Goal: Task Accomplishment & Management: Manage account settings

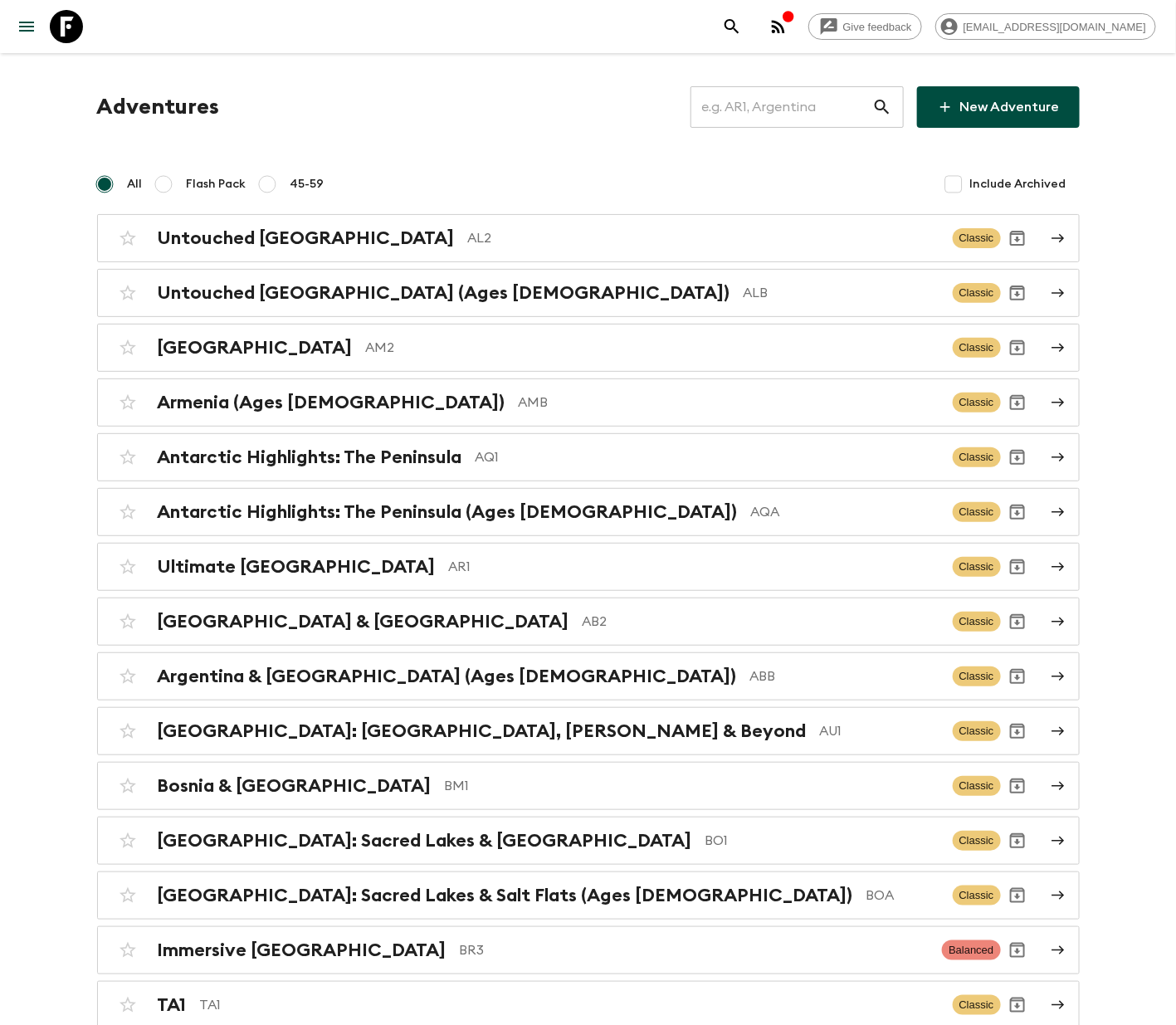
click at [783, 105] on input "text" at bounding box center [781, 107] width 182 height 47
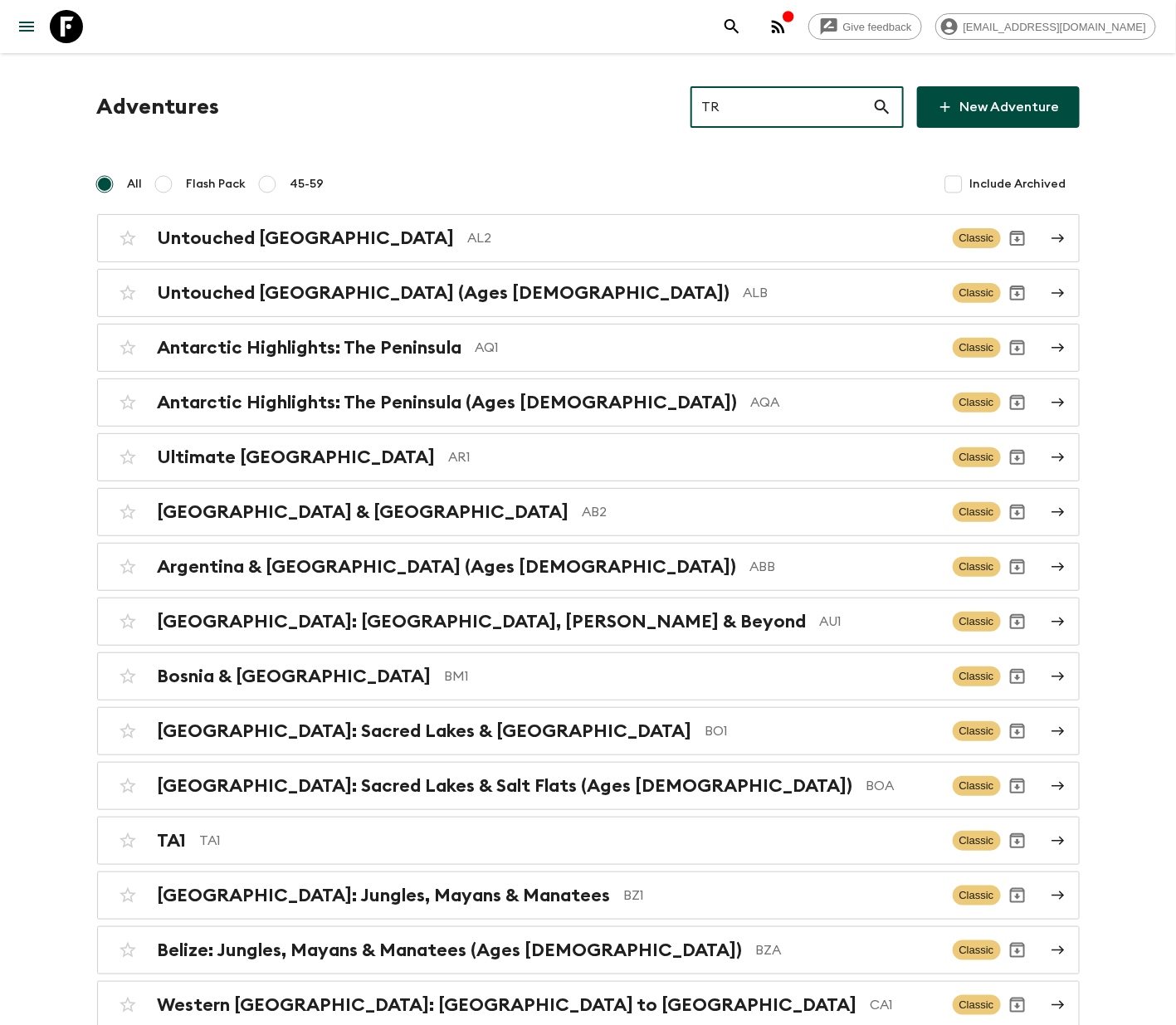
type input "TR1"
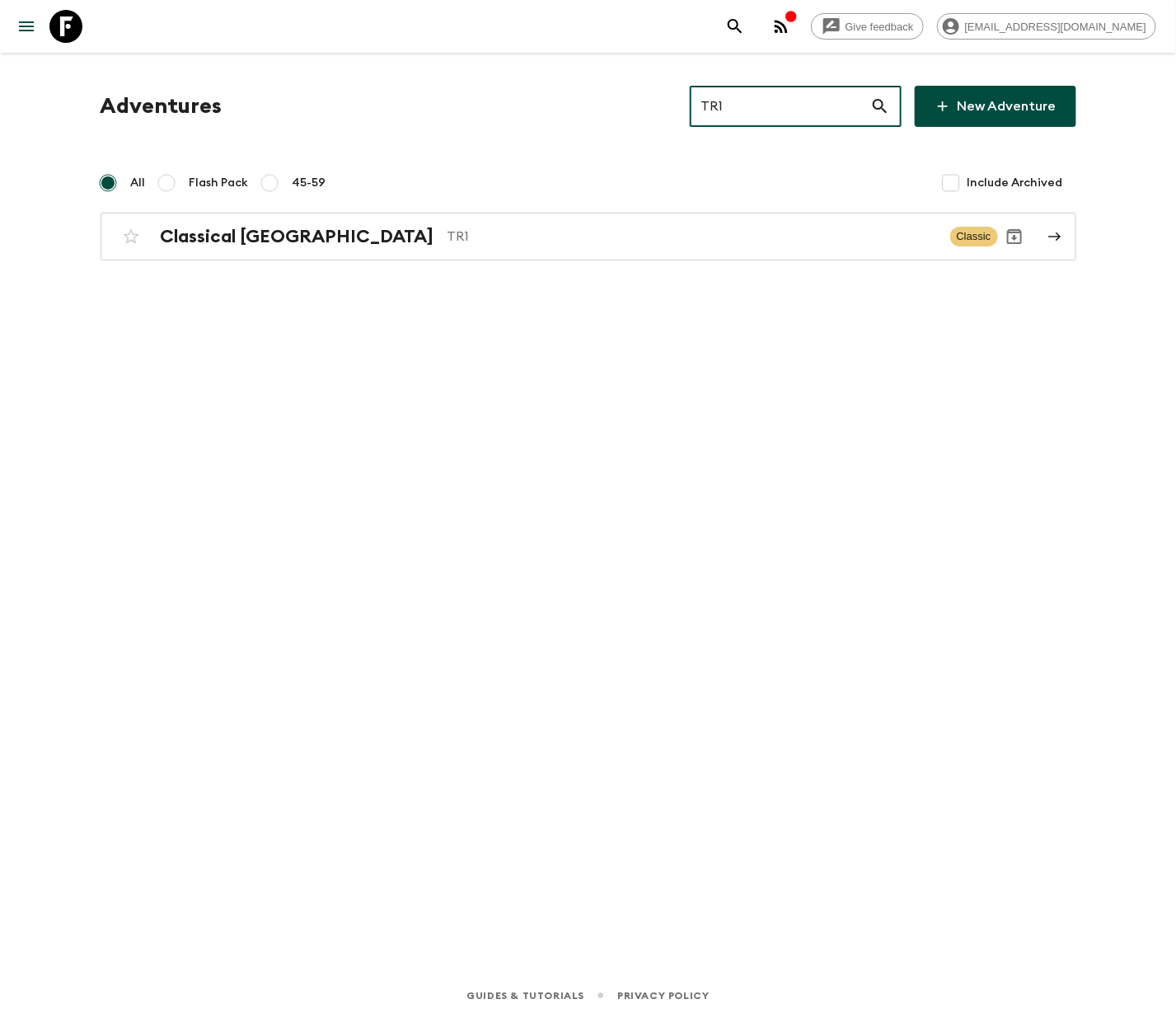
click at [231, 235] on h2 "Classical [GEOGRAPHIC_DATA]" at bounding box center [297, 237] width 274 height 22
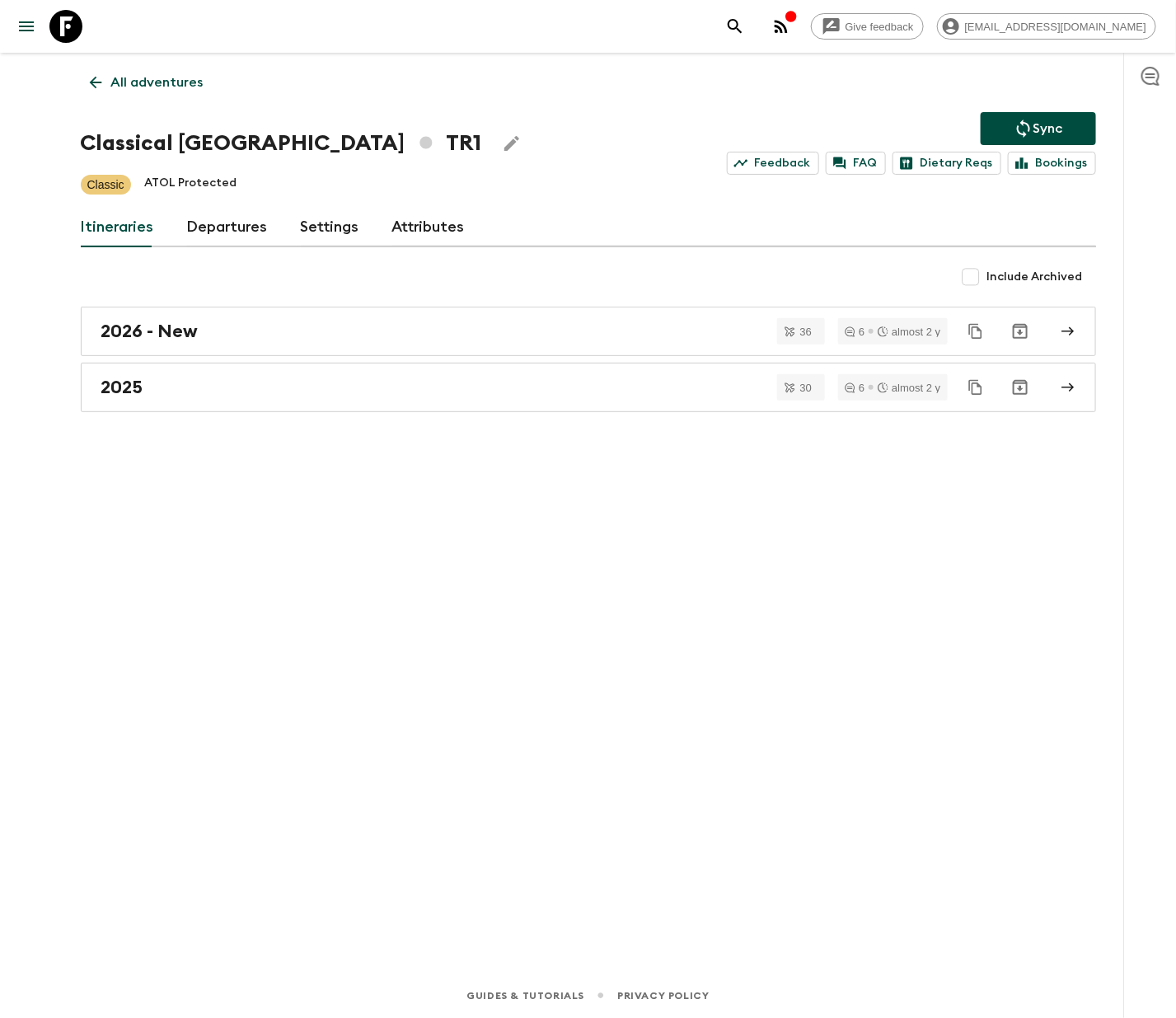
click at [222, 225] on link "Departures" at bounding box center [227, 227] width 81 height 40
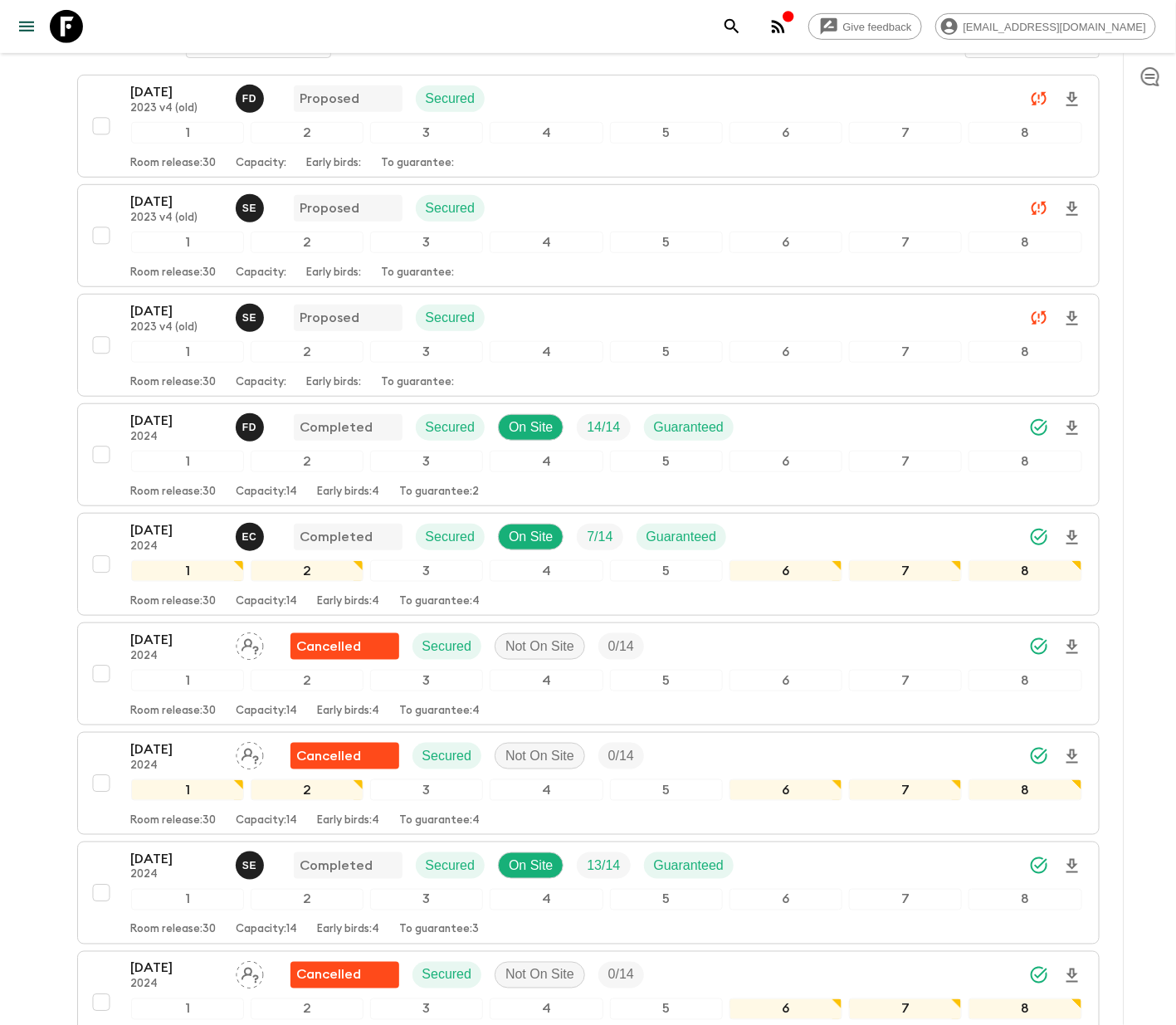
scroll to position [4734, 0]
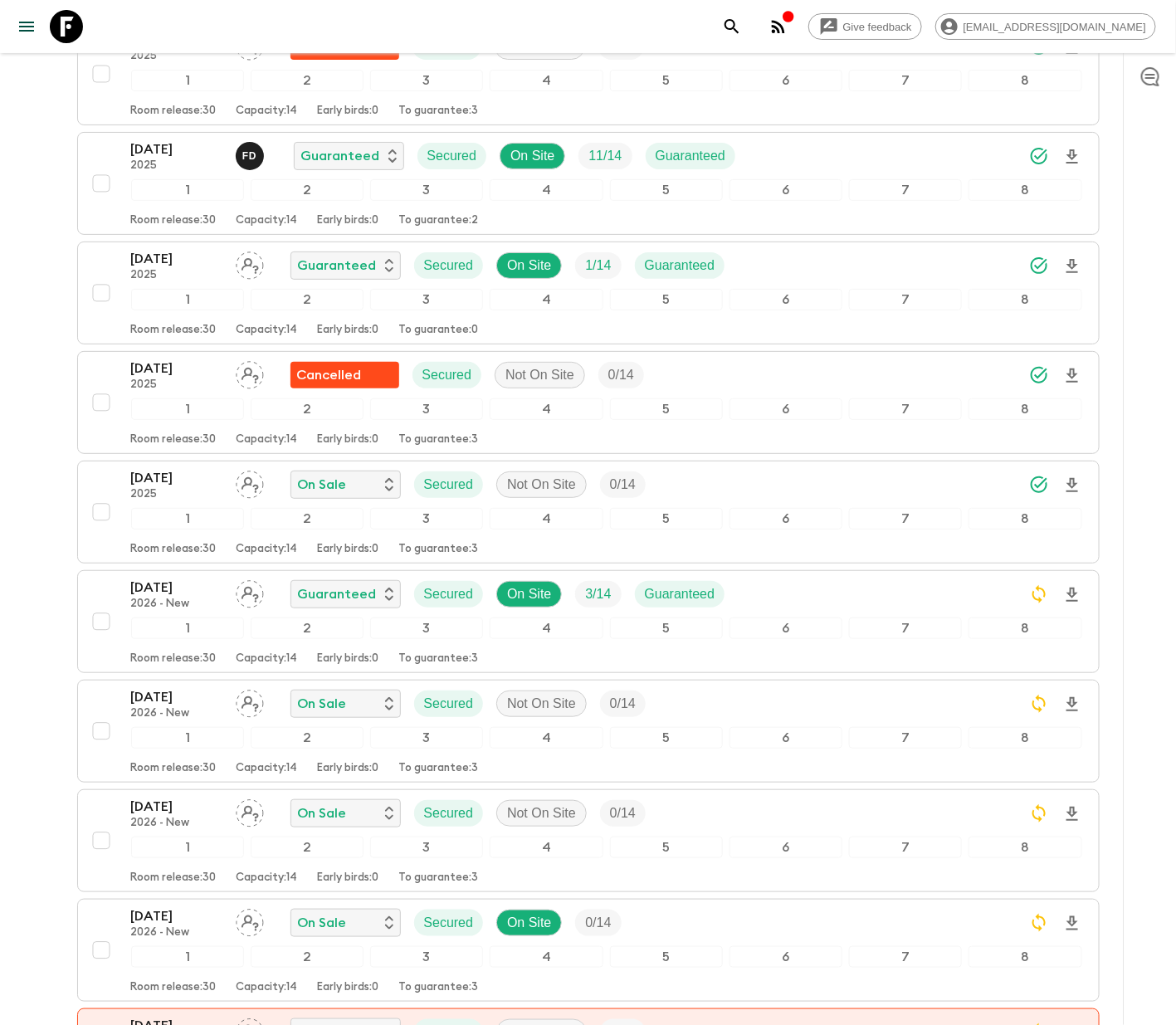
click at [92, 529] on input "checkbox" at bounding box center [102, 512] width 33 height 33
checkbox input "true"
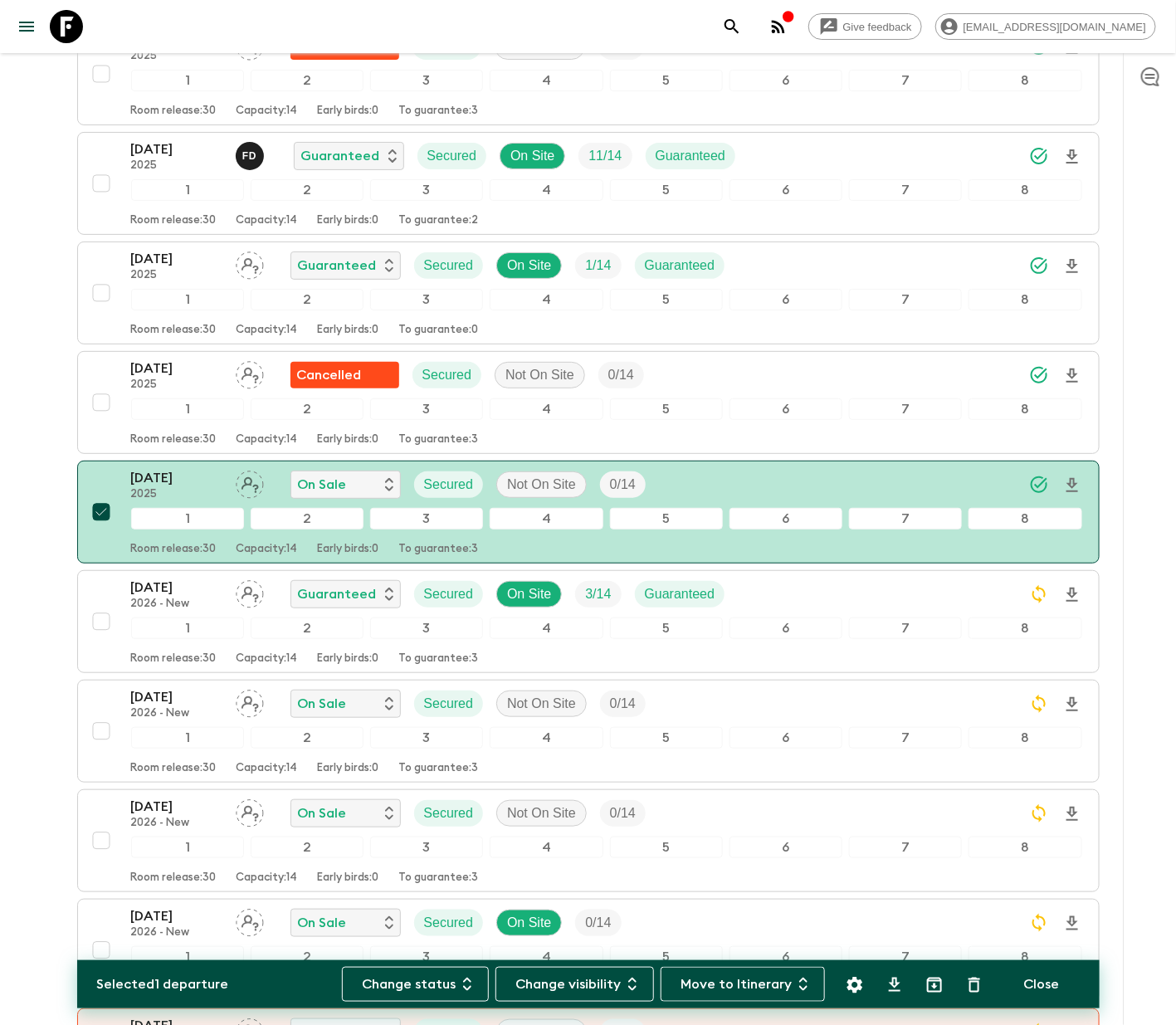
click at [420, 980] on button "Change status" at bounding box center [416, 984] width 147 height 35
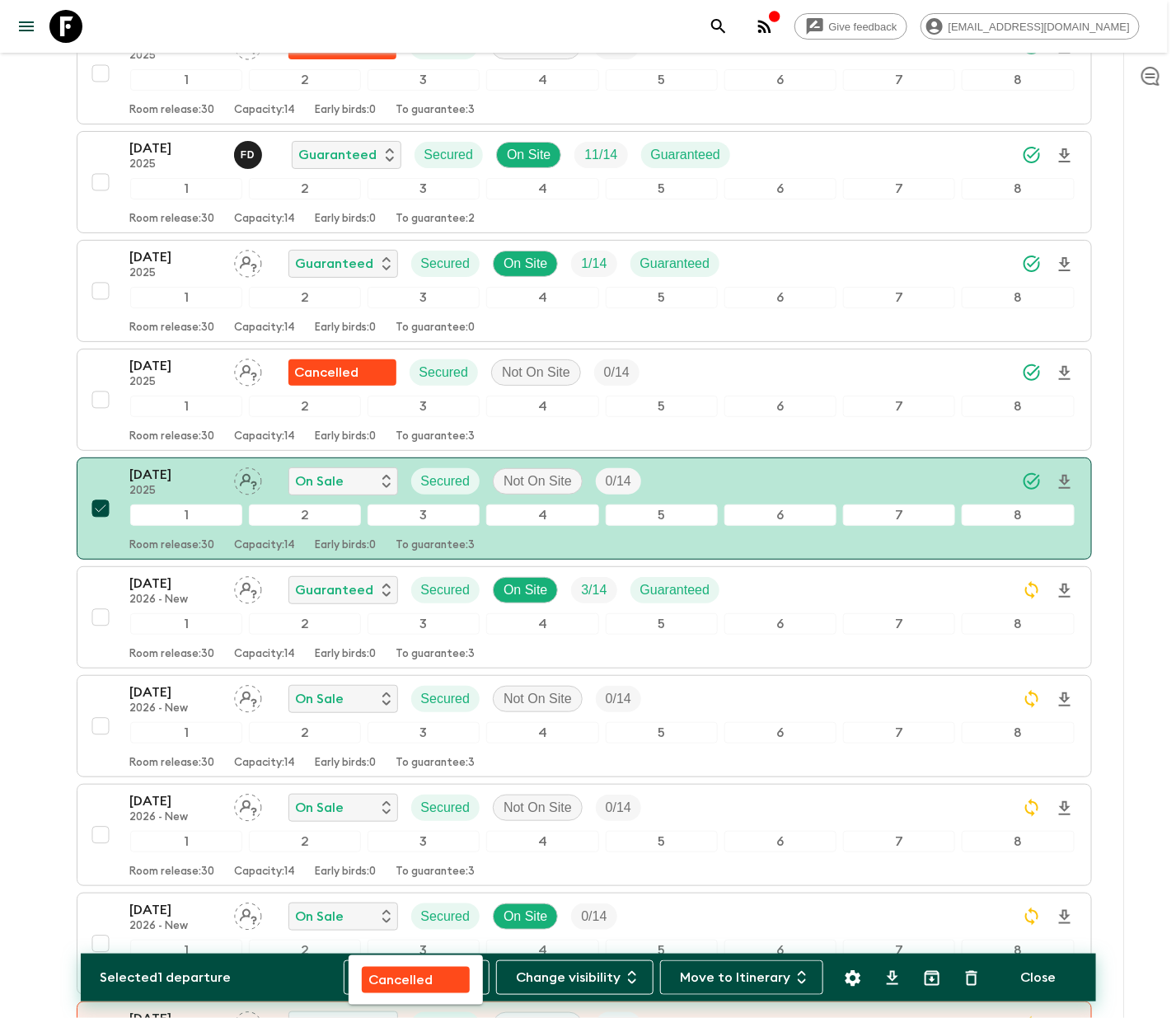
click at [399, 973] on p "Cancelled" at bounding box center [401, 980] width 65 height 20
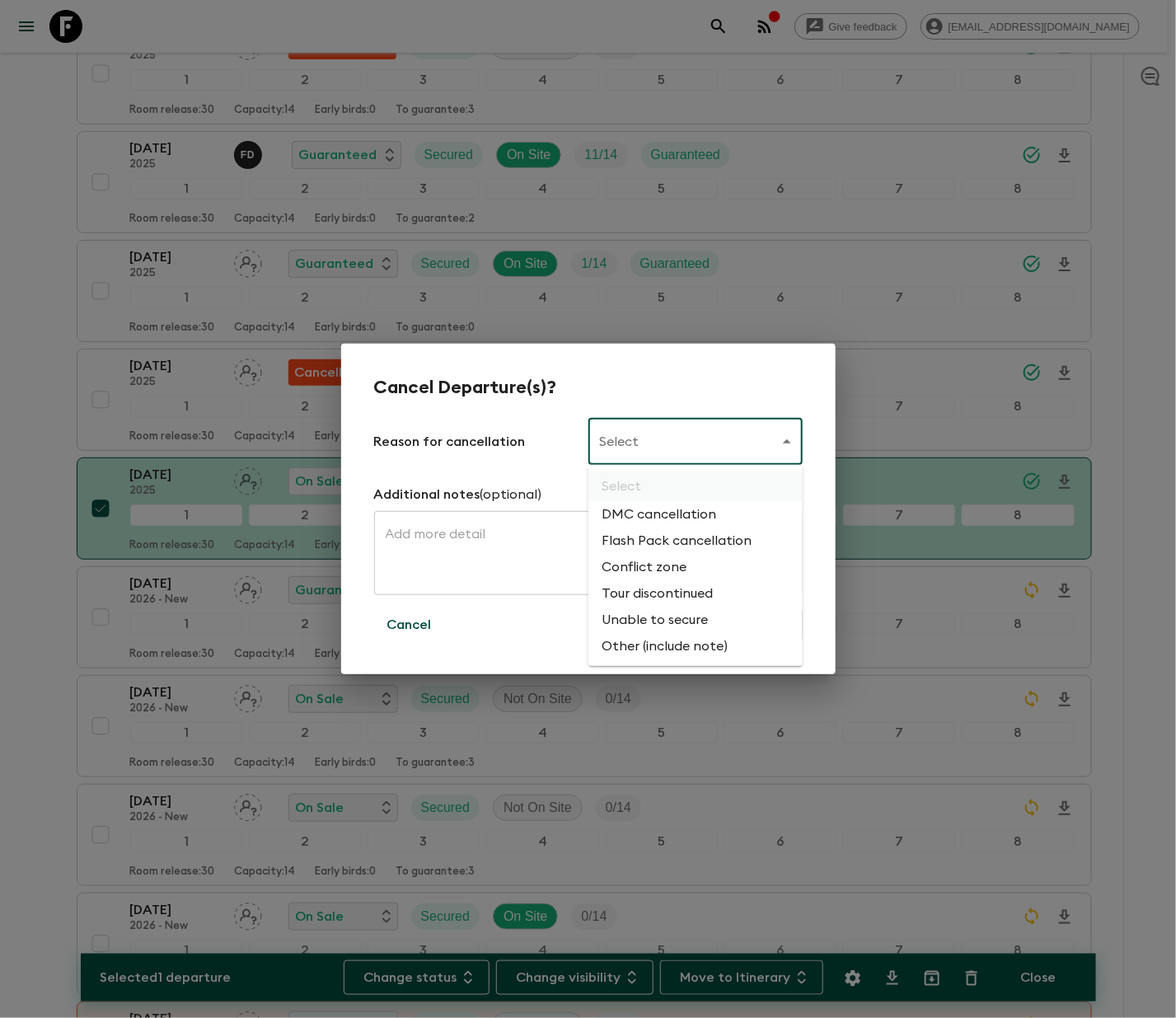
click at [672, 536] on li "Flash Pack cancellation" at bounding box center [696, 541] width 214 height 26
type input "FLASHPACK_CANCELLATION"
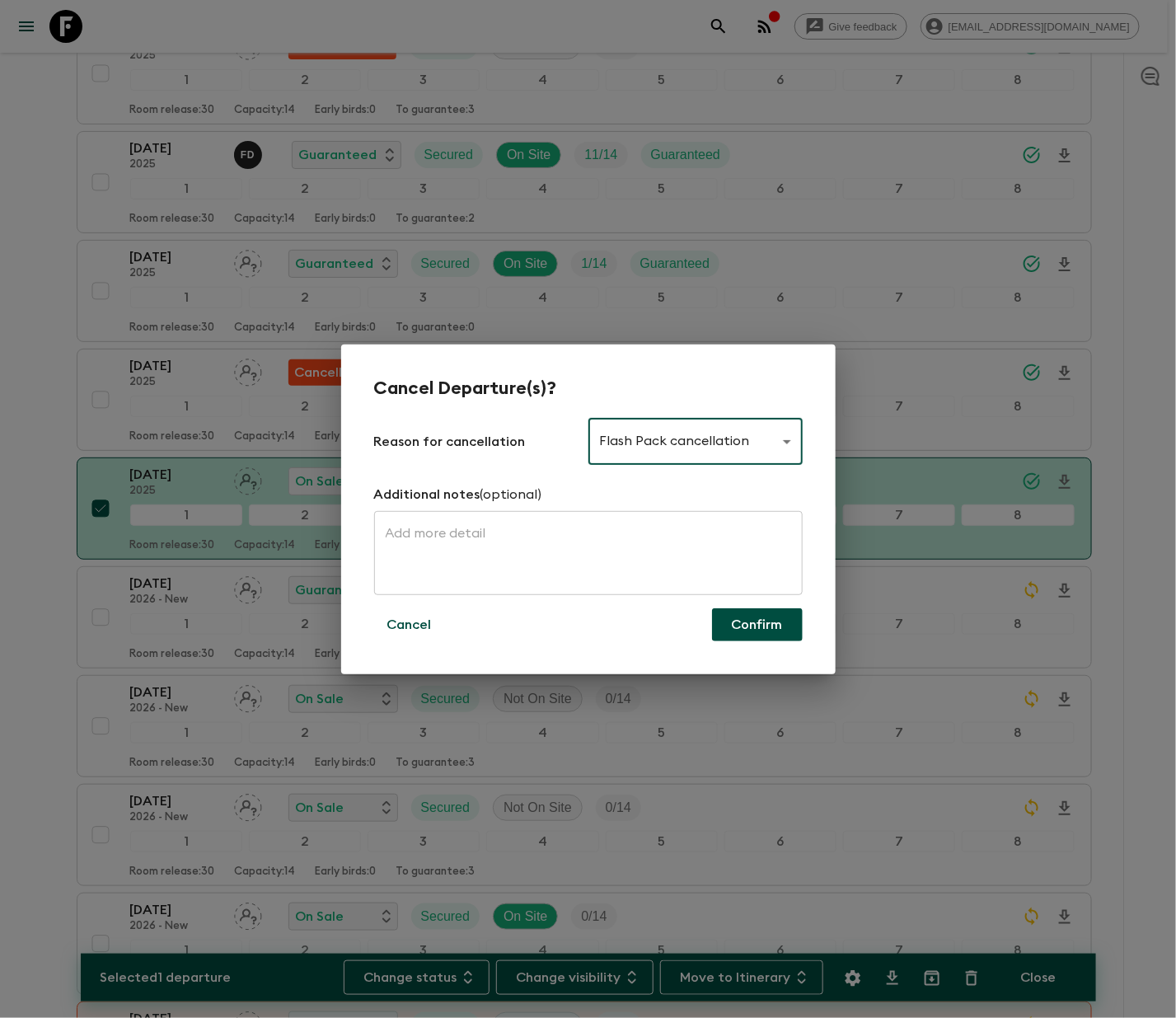
click at [758, 623] on button "Confirm" at bounding box center [758, 625] width 91 height 33
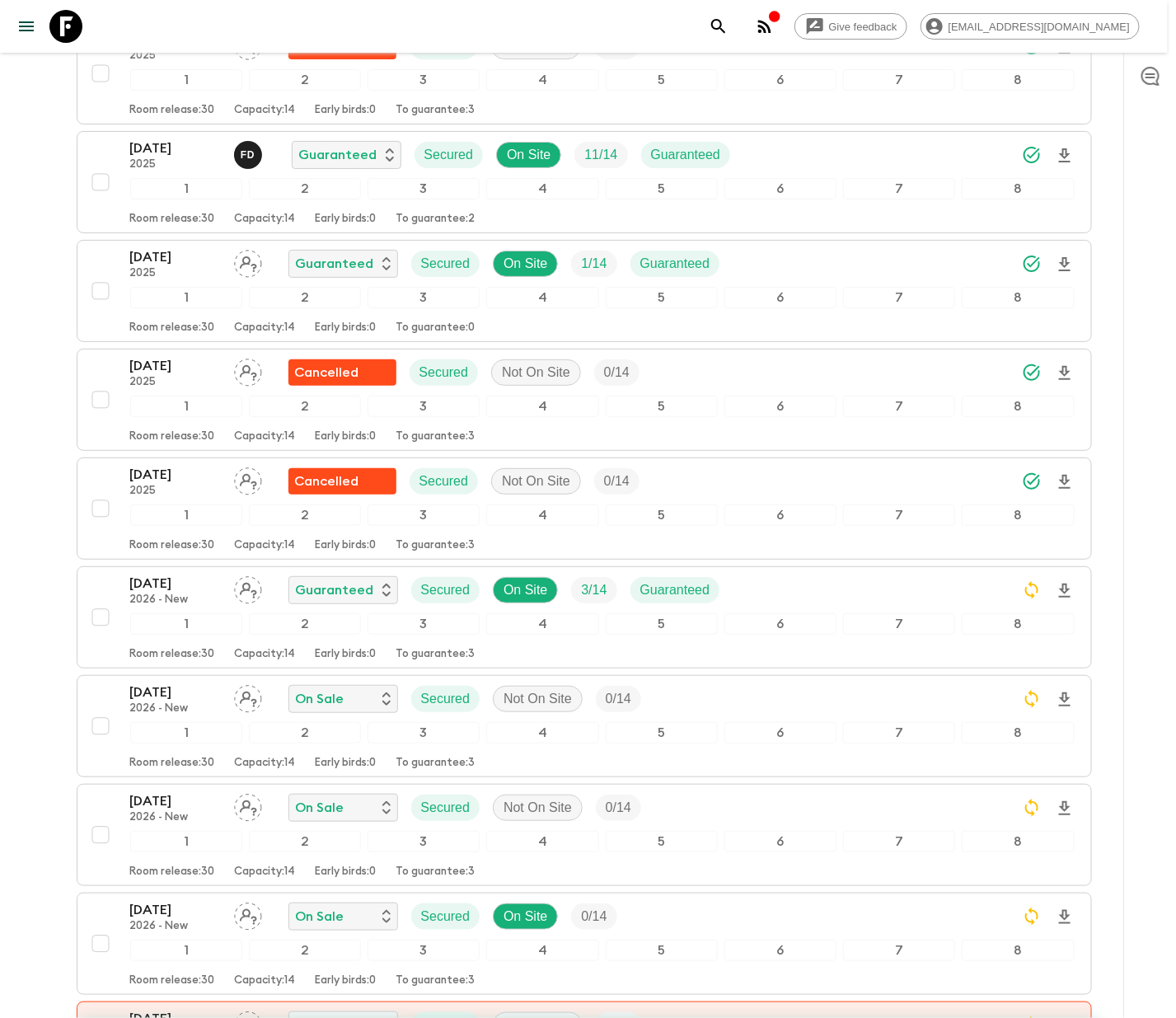
checkbox input "false"
